Goal: Find specific page/section: Find specific page/section

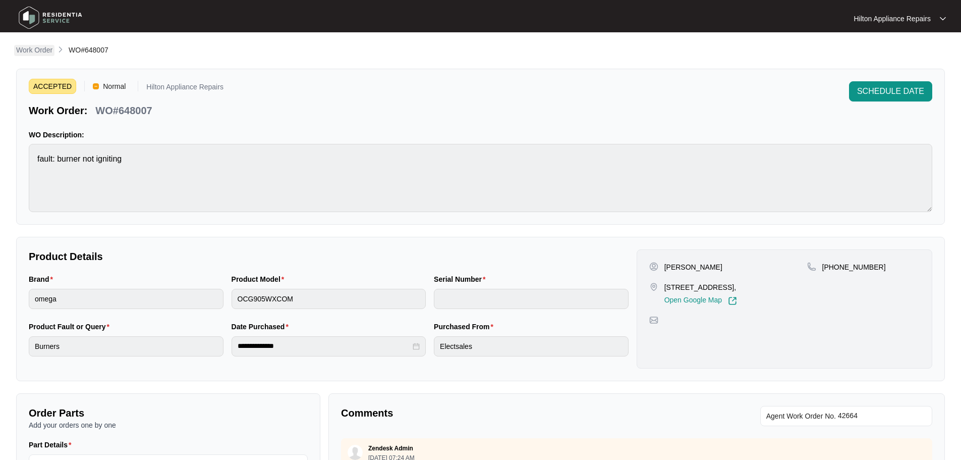
click at [41, 52] on p "Work Order" at bounding box center [34, 50] width 36 height 10
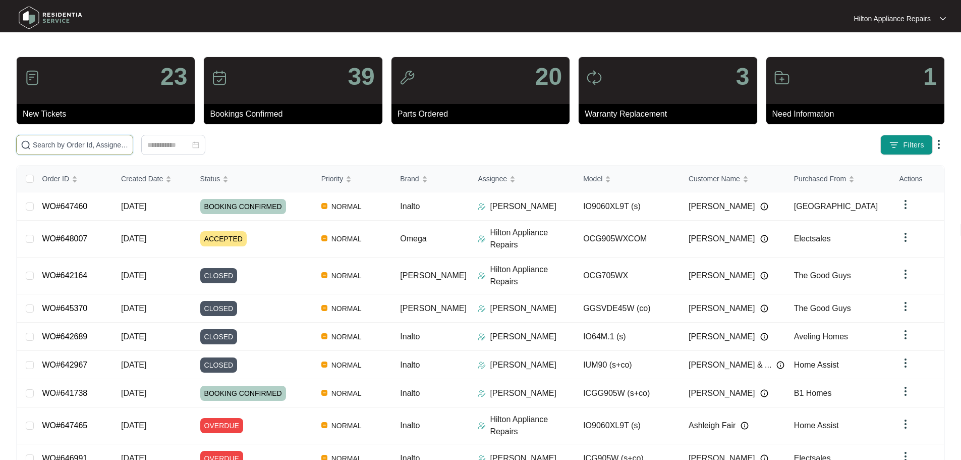
click at [129, 142] on input "text" at bounding box center [81, 144] width 96 height 11
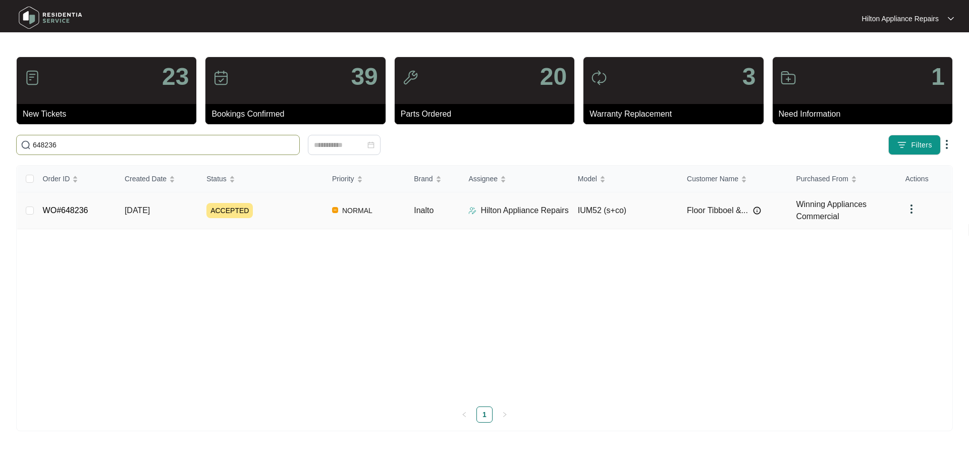
type input "648236"
click at [299, 213] on div "ACCEPTED" at bounding box center [265, 210] width 118 height 15
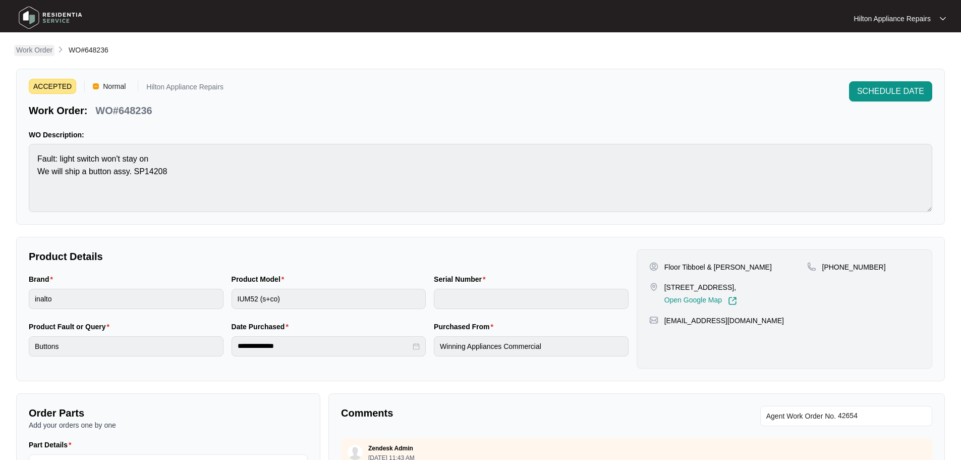
click at [33, 47] on p "Work Order" at bounding box center [34, 50] width 36 height 10
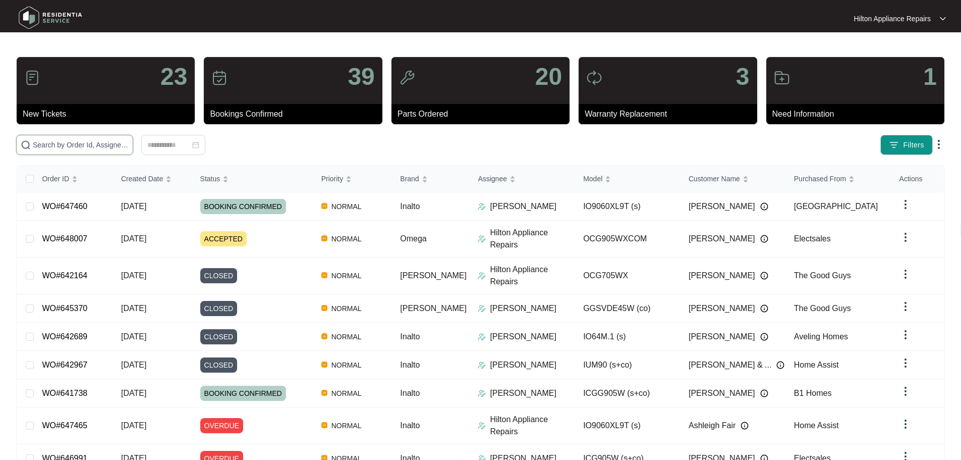
click at [95, 146] on input "text" at bounding box center [81, 144] width 96 height 11
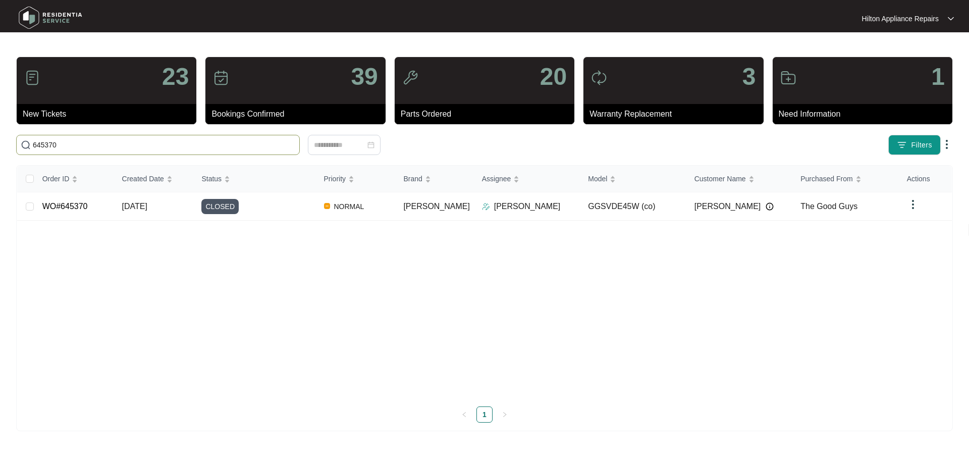
click at [75, 147] on input "645370" at bounding box center [164, 144] width 262 height 11
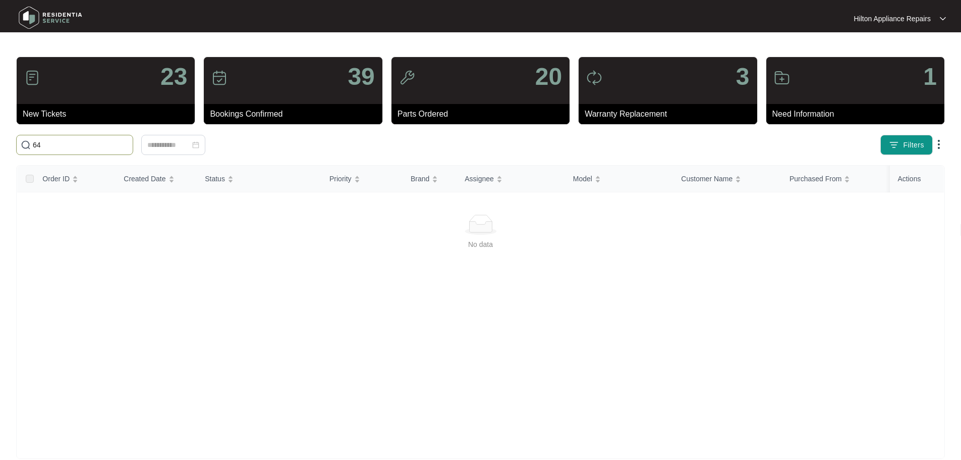
type input "6"
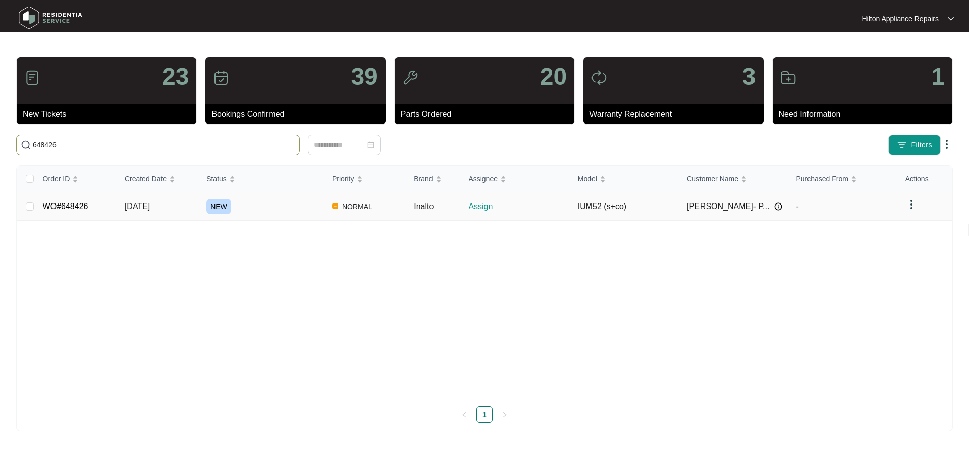
type input "648426"
click at [279, 209] on div "NEW" at bounding box center [265, 206] width 118 height 15
